Goal: Transaction & Acquisition: Purchase product/service

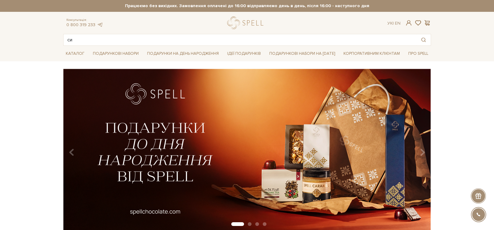
type input "сир"
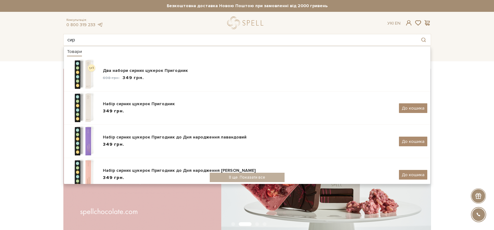
drag, startPoint x: 82, startPoint y: 43, endPoint x: 55, endPoint y: 36, distance: 27.6
click at [56, 36] on header "Безкоштовна доставка Новою Поштою при замовленні від 2000 гривень Працюємо без …" at bounding box center [247, 23] width 494 height 46
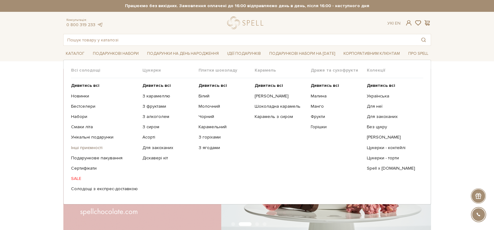
click at [92, 147] on link "Інші приємності" at bounding box center [104, 148] width 67 height 6
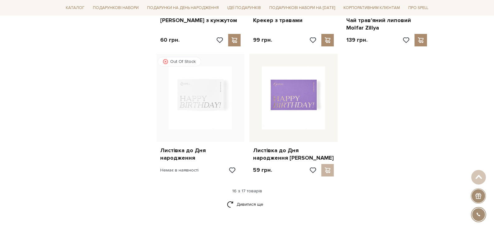
scroll to position [841, 0]
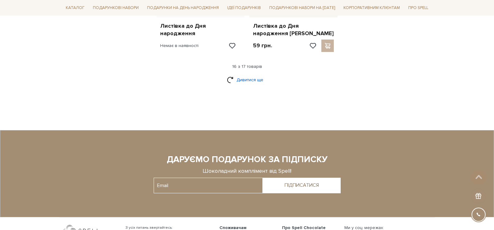
click at [240, 83] on link "Дивитися ще" at bounding box center [247, 79] width 40 height 11
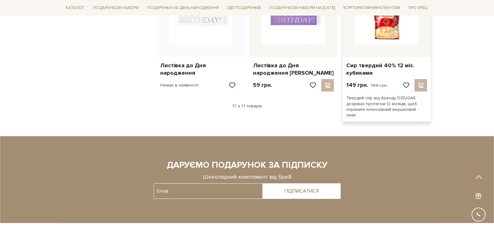
scroll to position [685, 0]
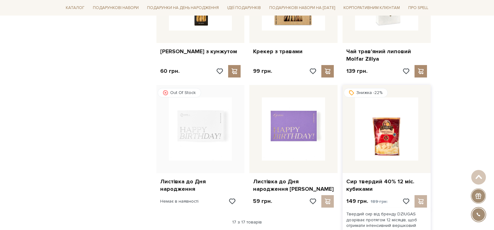
click at [396, 174] on div "Сир твердий 40% 12 міс. кубиками" at bounding box center [386, 184] width 88 height 22
click at [382, 181] on link "Сир твердий 40% 12 міс. кубиками" at bounding box center [386, 185] width 81 height 15
